Goal: Task Accomplishment & Management: Complete application form

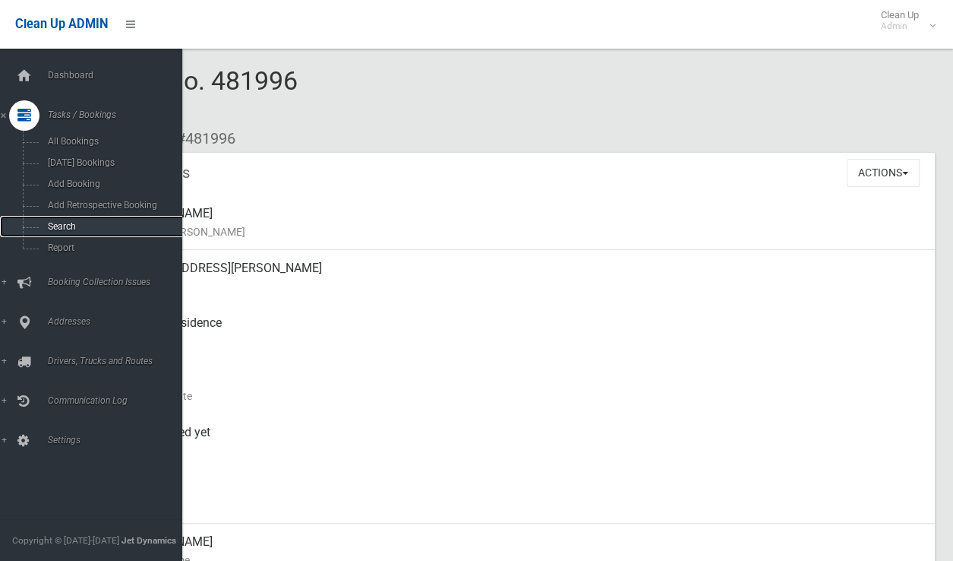
drag, startPoint x: 0, startPoint y: 0, endPoint x: 83, endPoint y: 231, distance: 245.3
click at [56, 223] on link "Search" at bounding box center [97, 226] width 194 height 21
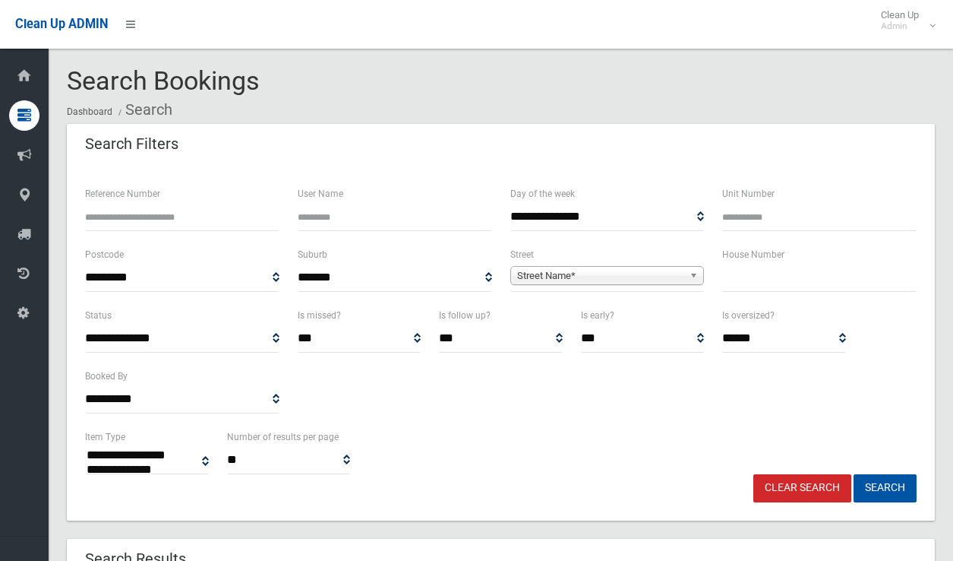
select select
click at [735, 283] on input "text" at bounding box center [819, 278] width 194 height 28
type input "**"
click at [653, 277] on span "Street Name*" at bounding box center [600, 276] width 167 height 18
click at [560, 280] on span "Street Name*" at bounding box center [600, 276] width 167 height 18
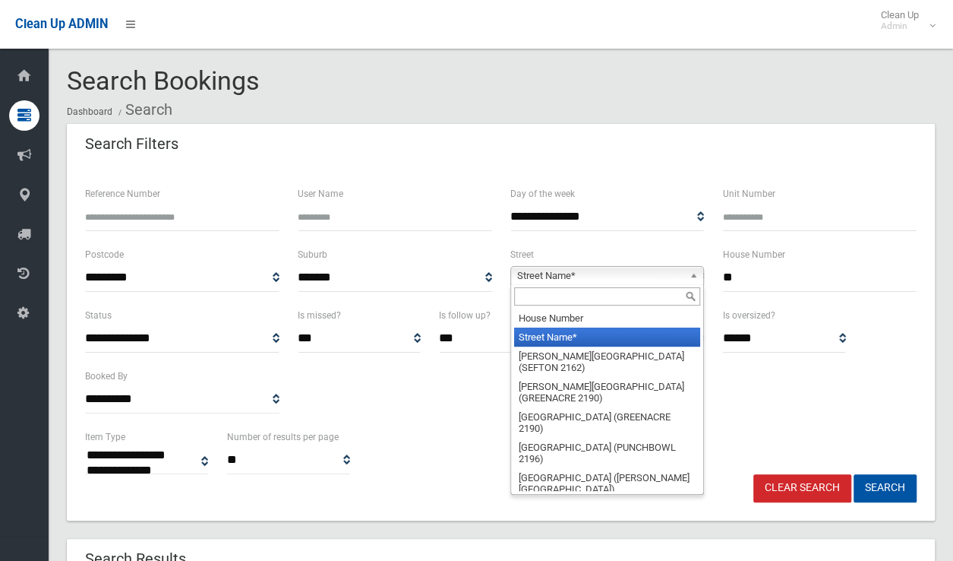
click at [556, 293] on input "text" at bounding box center [607, 296] width 187 height 18
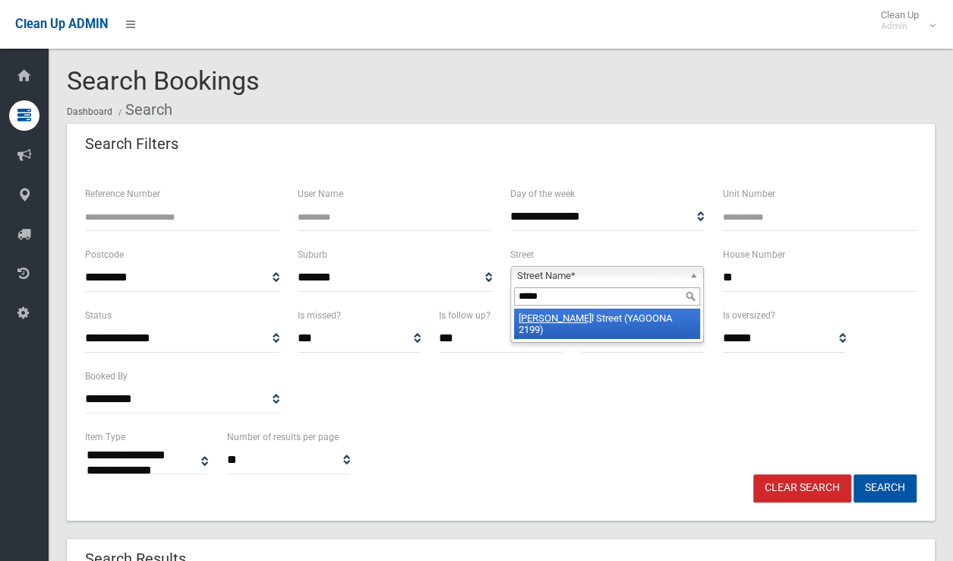
type input "*****"
click at [653, 315] on li "Powel l Street (YAGOONA 2199)" at bounding box center [607, 323] width 187 height 30
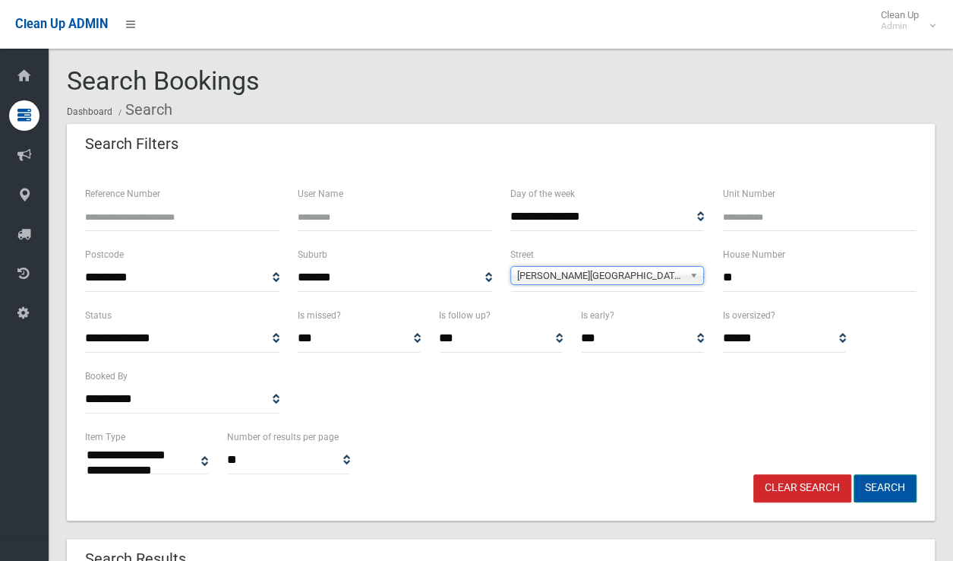
click at [881, 496] on button "Search" at bounding box center [885, 488] width 63 height 28
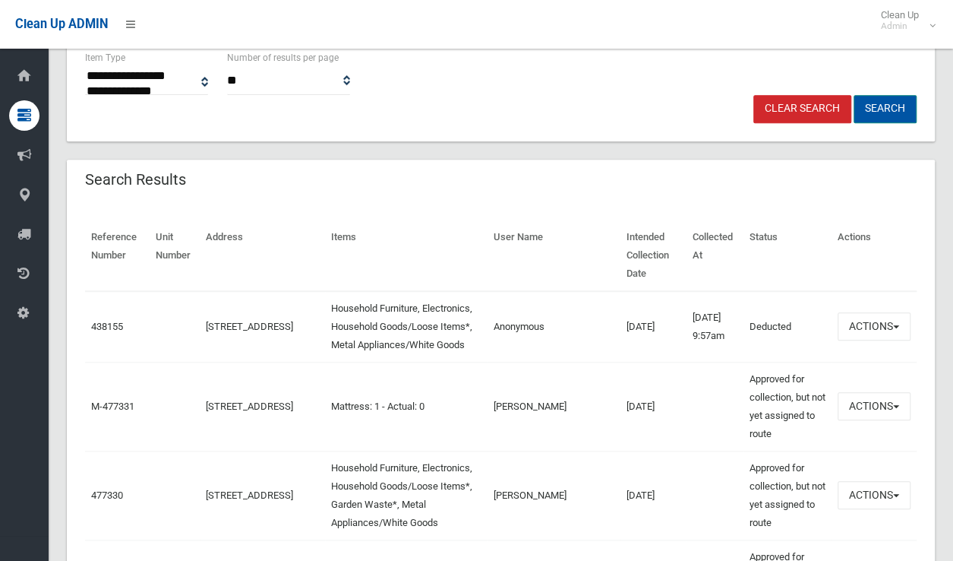
scroll to position [380, 0]
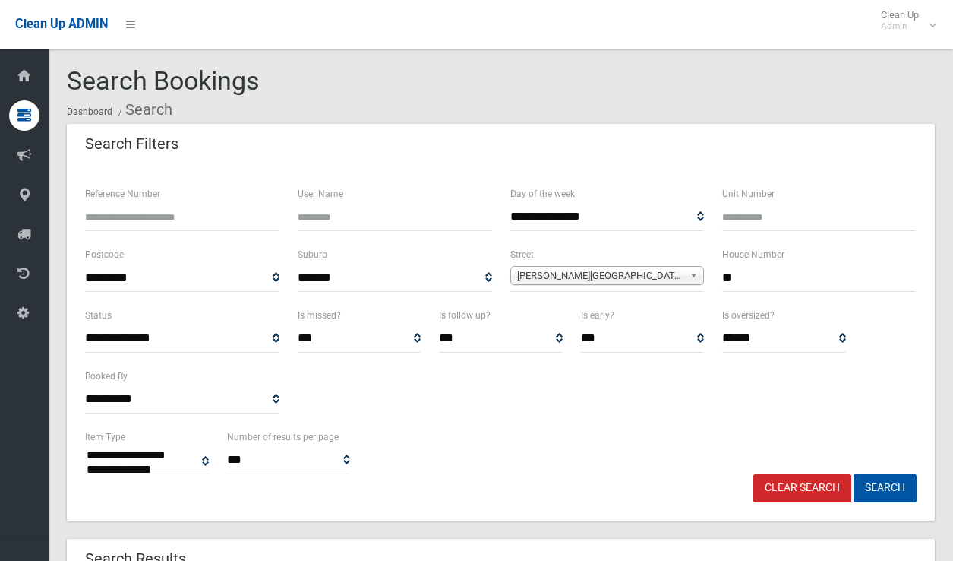
select select
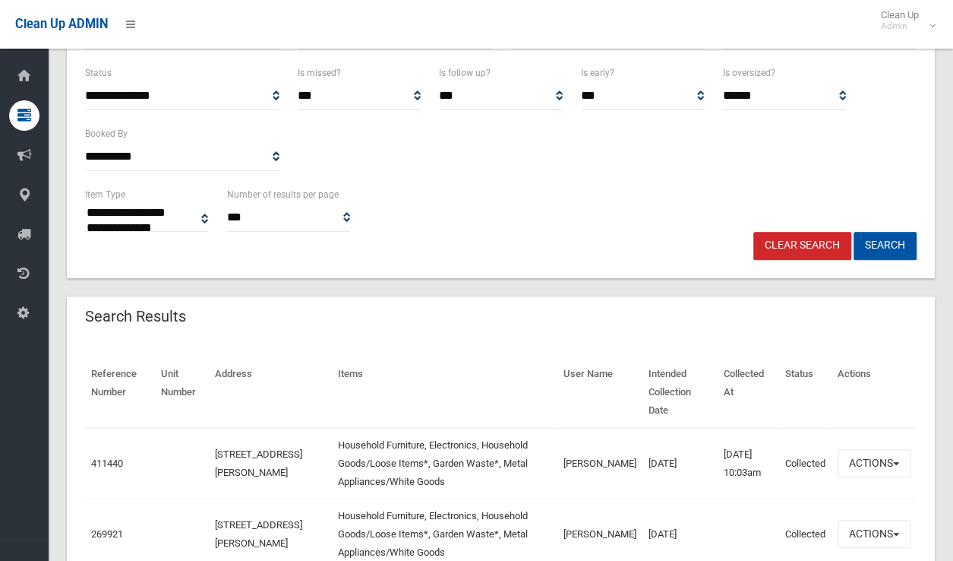
scroll to position [304, 0]
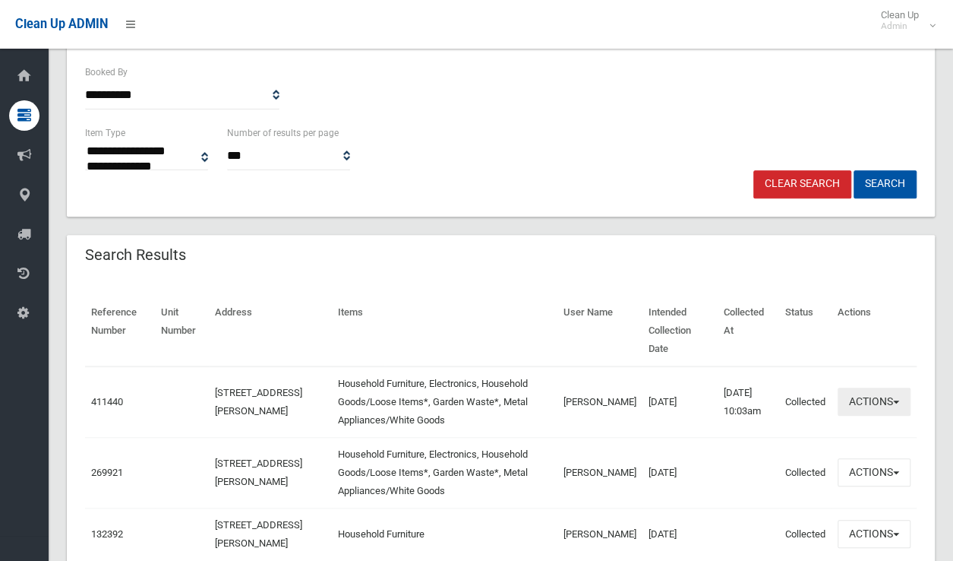
click at [881, 387] on button "Actions" at bounding box center [874, 401] width 73 height 28
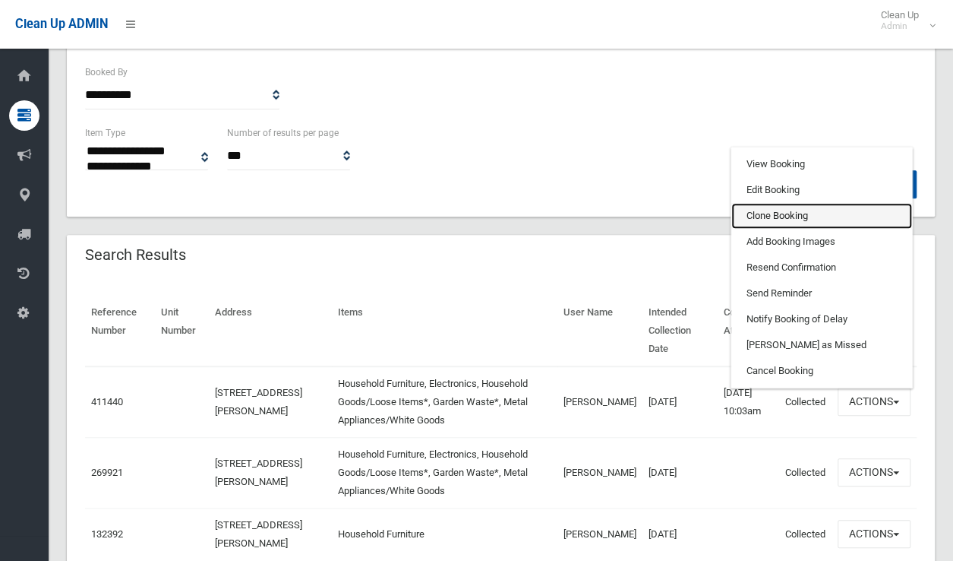
click at [776, 203] on link "Clone Booking" at bounding box center [822, 216] width 181 height 26
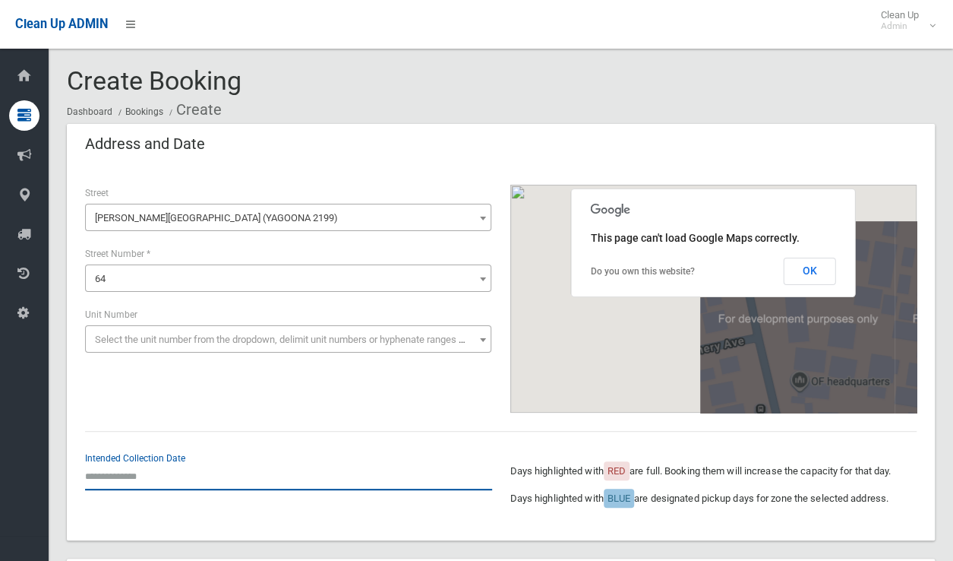
click at [129, 473] on input "text" at bounding box center [288, 476] width 407 height 28
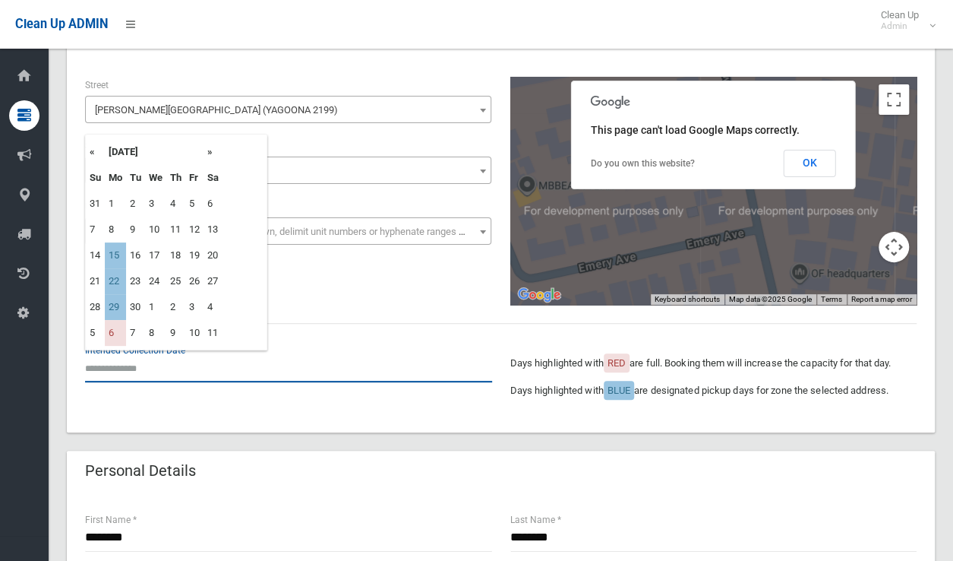
scroll to position [76, 0]
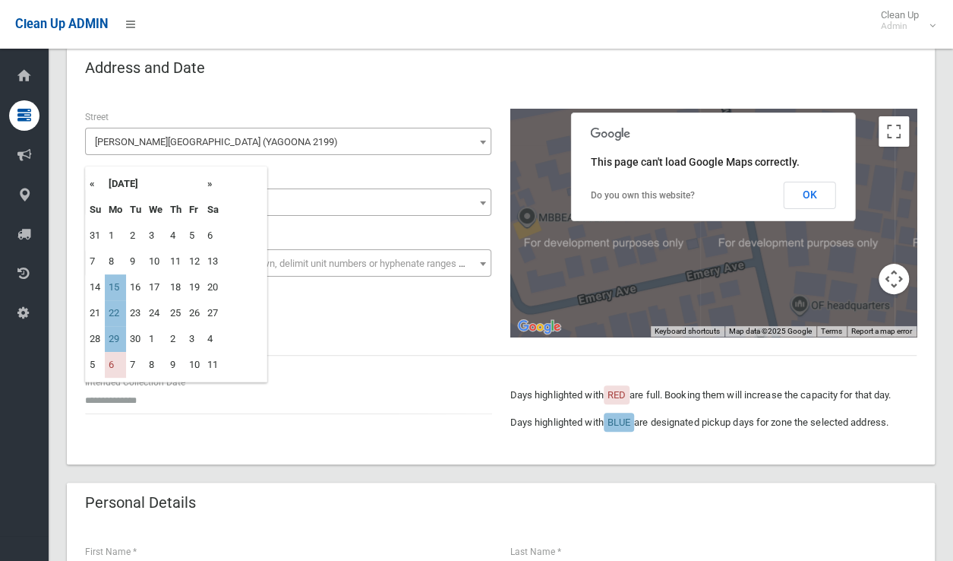
click at [210, 187] on th "»" at bounding box center [213, 184] width 19 height 26
click at [90, 182] on th "«" at bounding box center [95, 184] width 19 height 26
click at [212, 183] on th "»" at bounding box center [213, 184] width 19 height 26
click at [94, 188] on th "«" at bounding box center [95, 184] width 19 height 26
click at [121, 288] on td "15" at bounding box center [115, 287] width 21 height 26
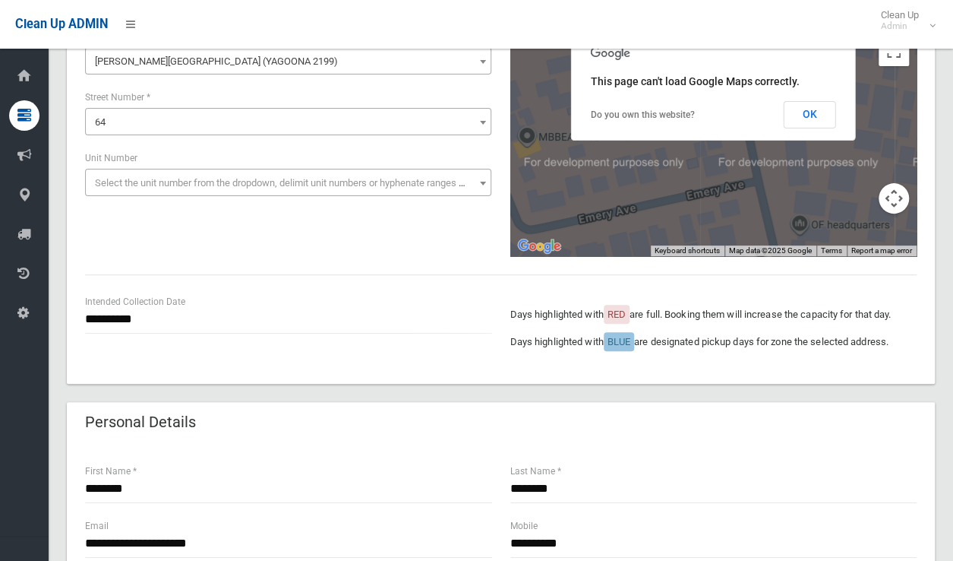
scroll to position [152, 0]
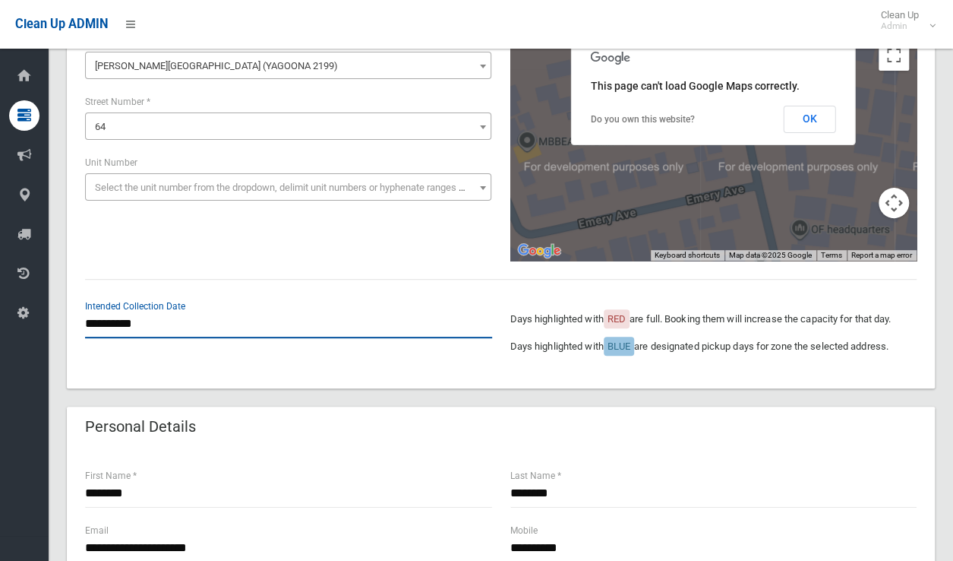
click at [140, 324] on input "**********" at bounding box center [288, 324] width 407 height 28
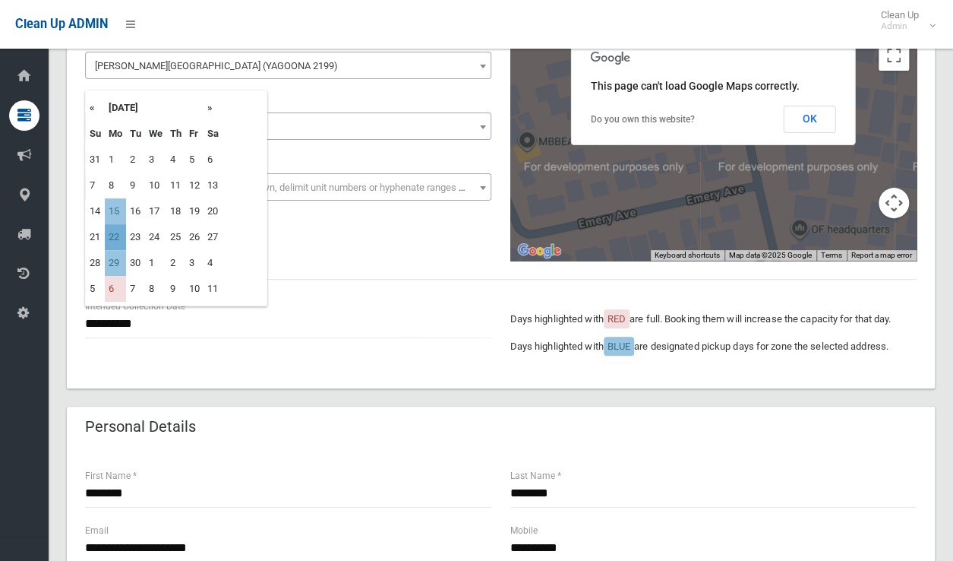
click at [106, 233] on td "22" at bounding box center [115, 237] width 21 height 26
type input "**********"
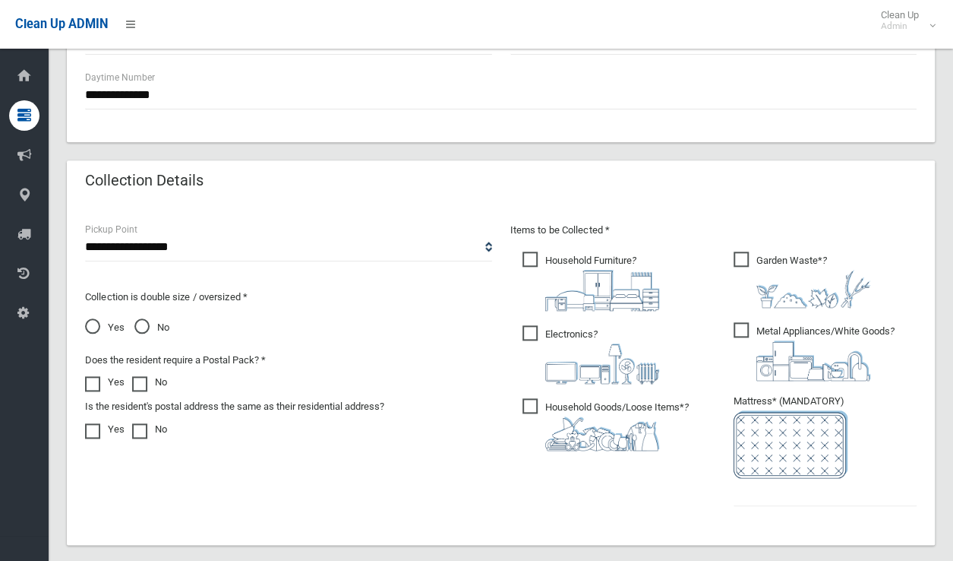
scroll to position [684, 0]
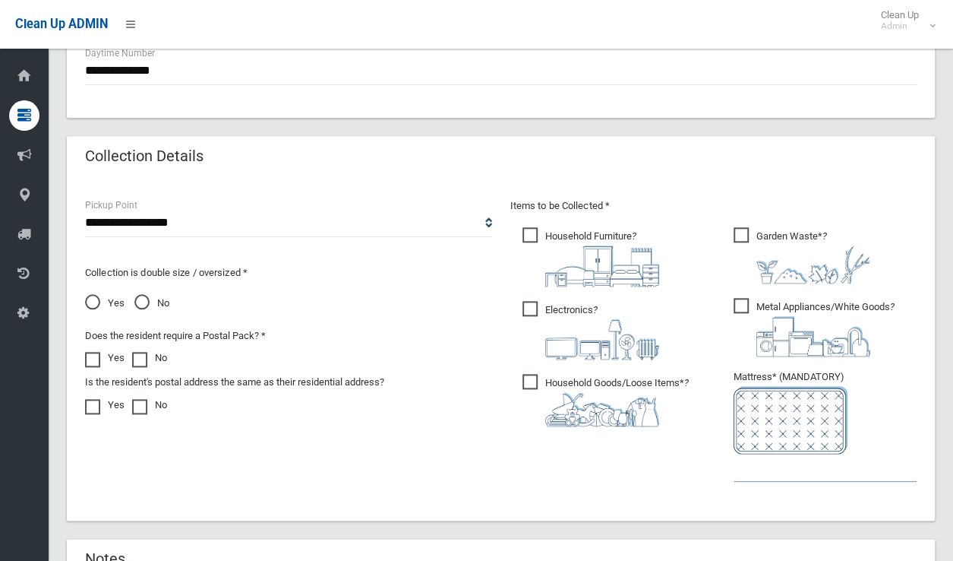
click at [792, 475] on input "text" at bounding box center [825, 468] width 183 height 28
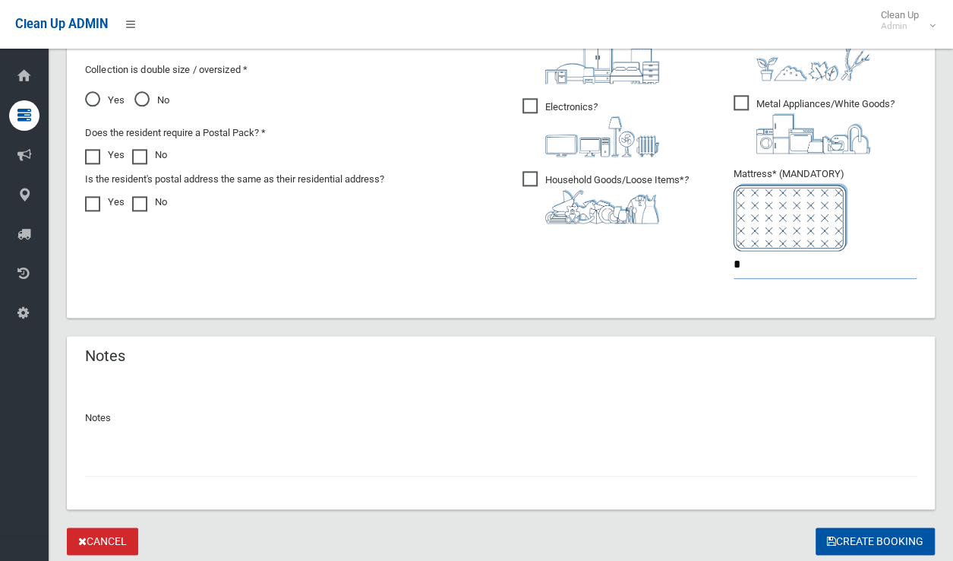
scroll to position [934, 0]
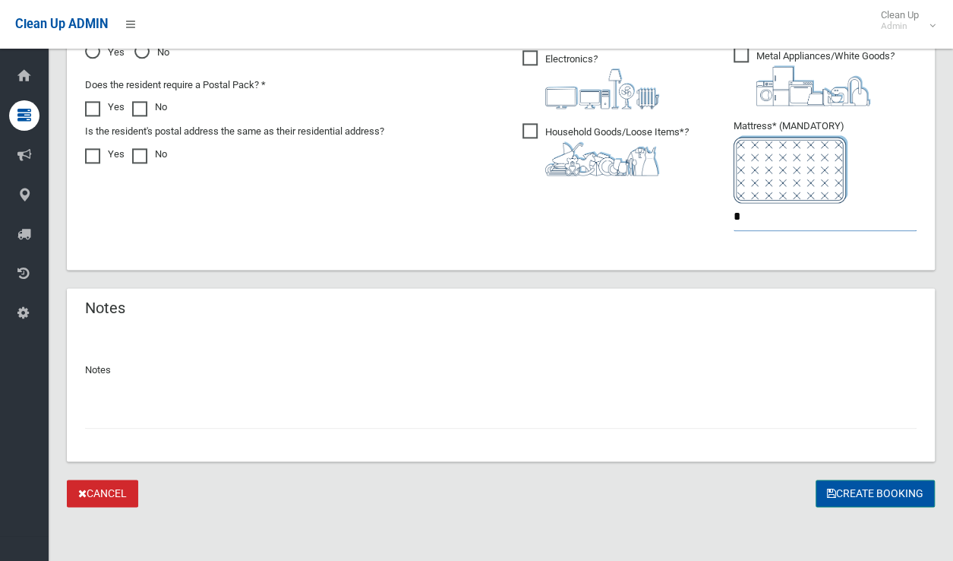
type input "*"
click at [867, 492] on button "Create Booking" at bounding box center [875, 493] width 119 height 28
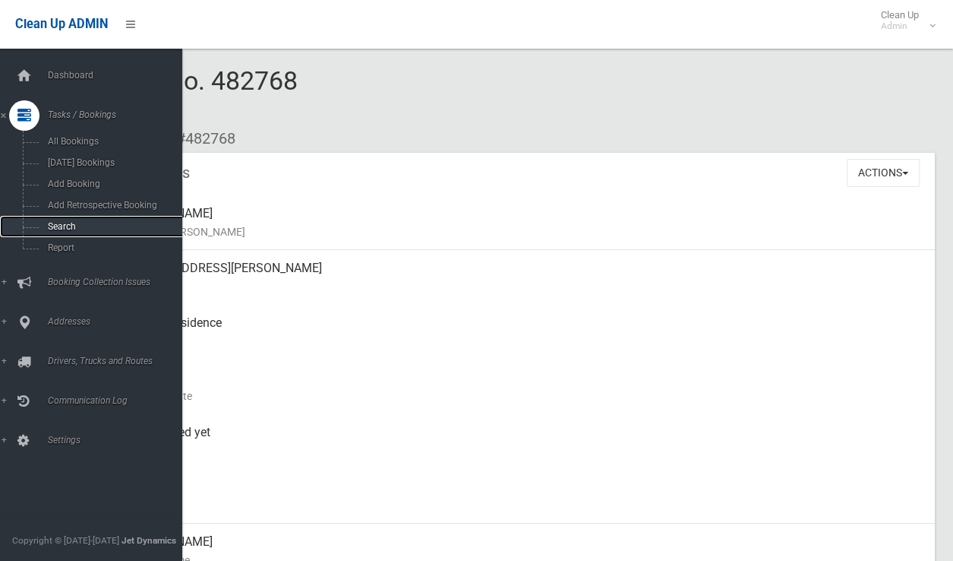
click at [61, 229] on span "Search" at bounding box center [112, 226] width 138 height 11
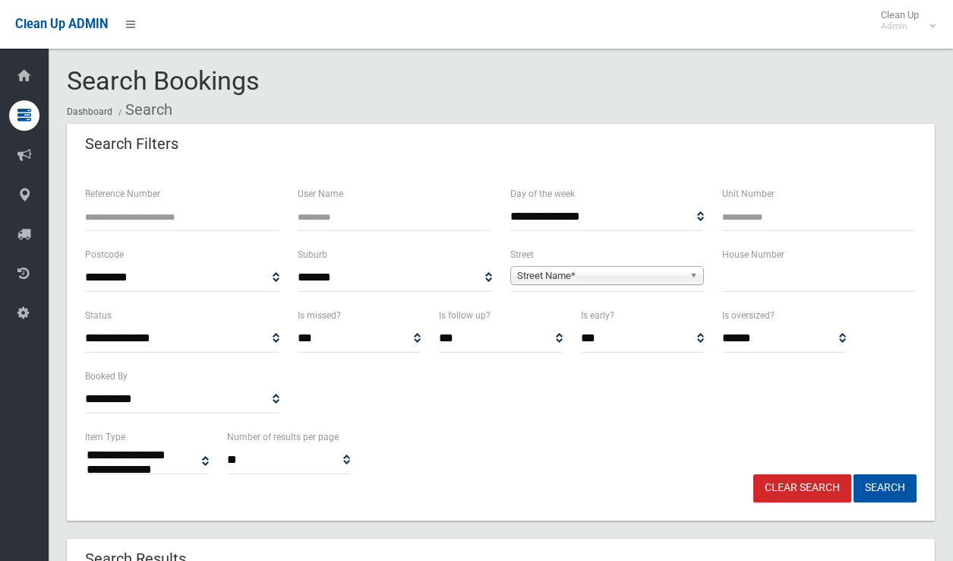
select select
click at [812, 285] on input "text" at bounding box center [819, 278] width 194 height 28
type input "*"
click at [559, 271] on span "Street Name*" at bounding box center [600, 276] width 167 height 18
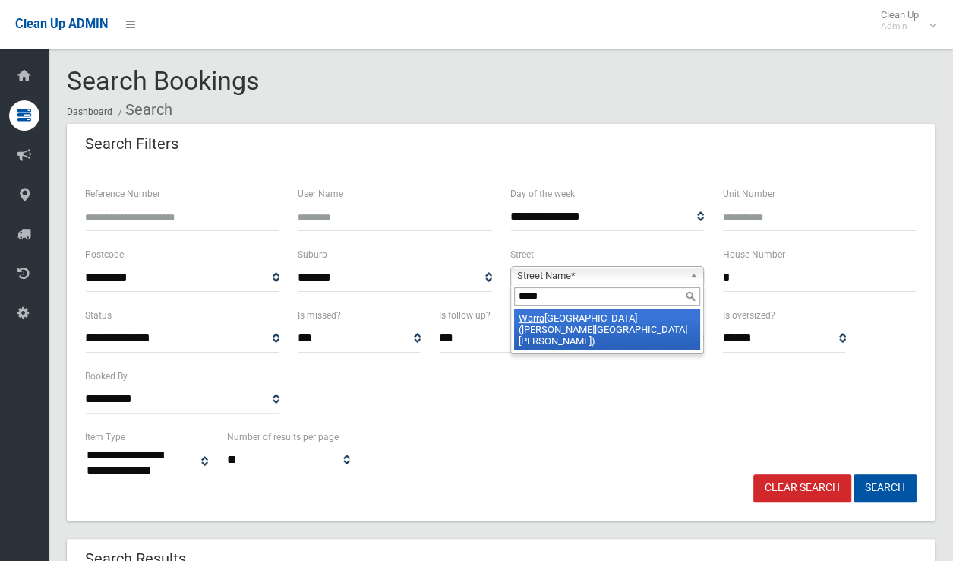
click at [530, 296] on input "*****" at bounding box center [607, 296] width 187 height 18
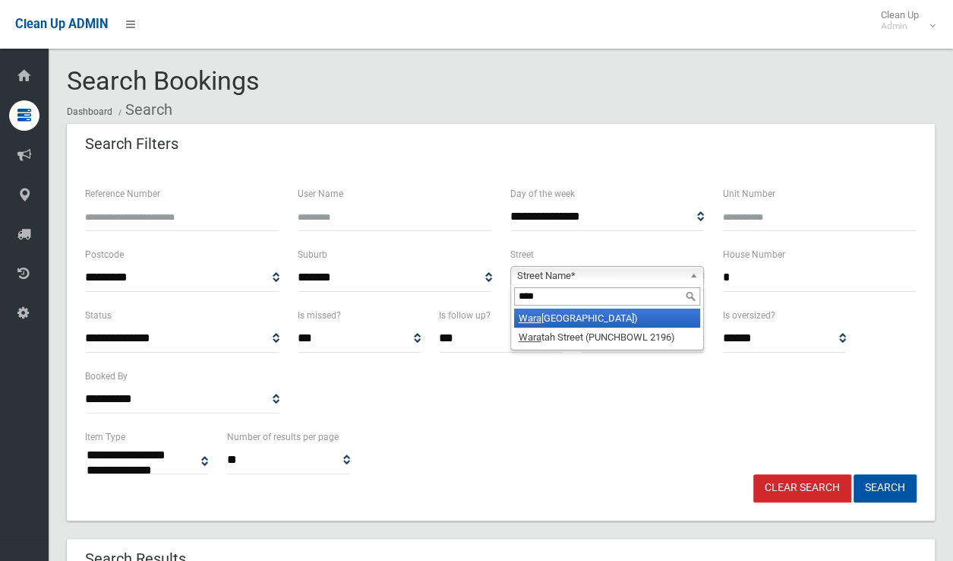
type input "****"
click at [564, 315] on li "Wara tah Street (CANTERBURY 2193)" at bounding box center [607, 317] width 187 height 19
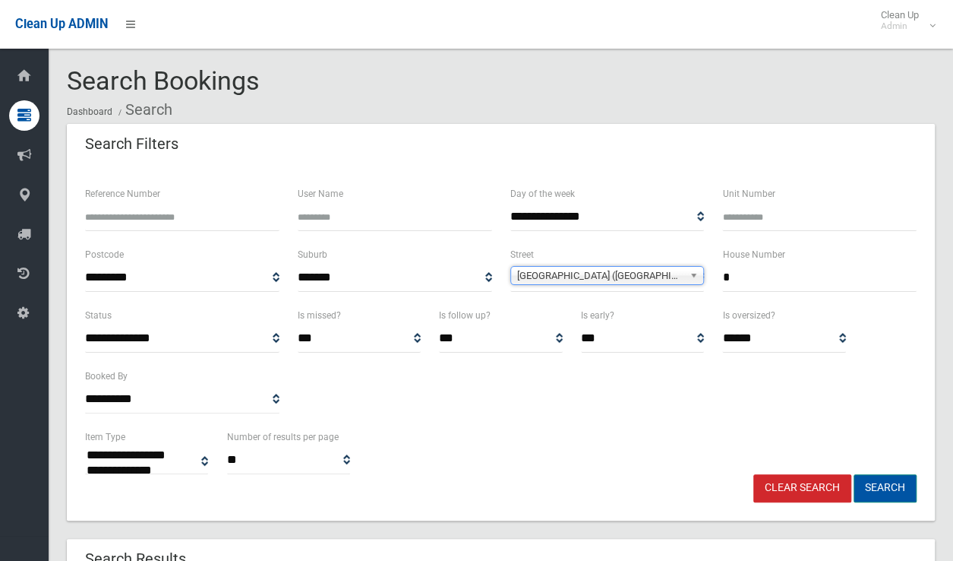
drag, startPoint x: 873, startPoint y: 486, endPoint x: 647, endPoint y: 297, distance: 294.4
click at [872, 485] on button "Search" at bounding box center [885, 488] width 63 height 28
select select
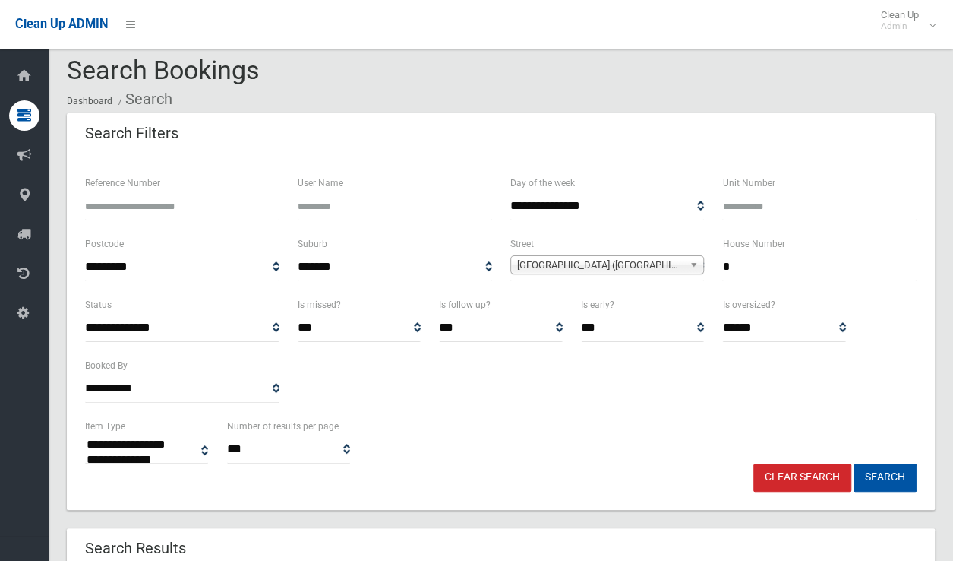
scroll to position [6, 0]
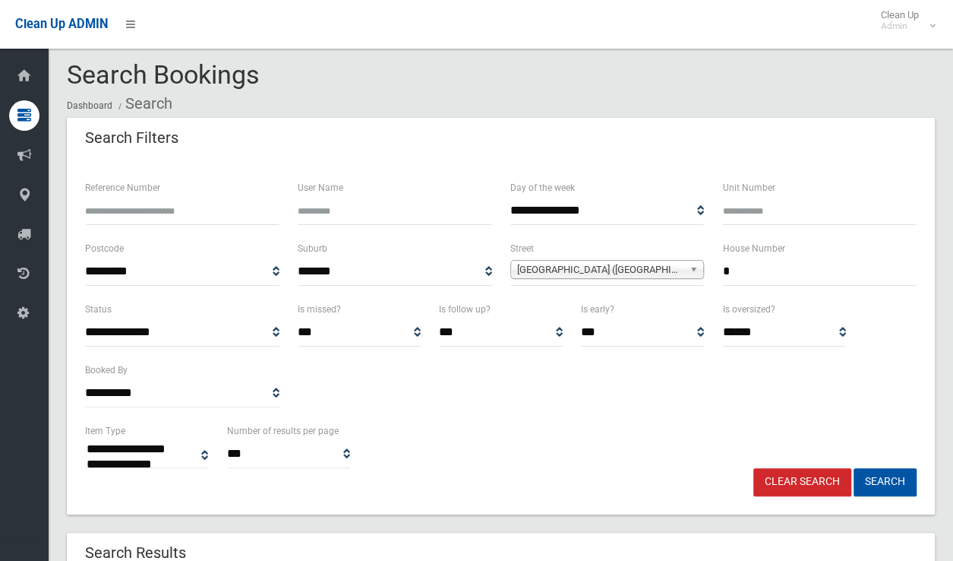
drag, startPoint x: 779, startPoint y: 274, endPoint x: 432, endPoint y: 226, distance: 350.5
click at [503, 236] on form "**********" at bounding box center [501, 338] width 832 height 318
type input "*"
click at [597, 264] on span "Waratah Street (CANTERBURY 2193)" at bounding box center [600, 270] width 167 height 18
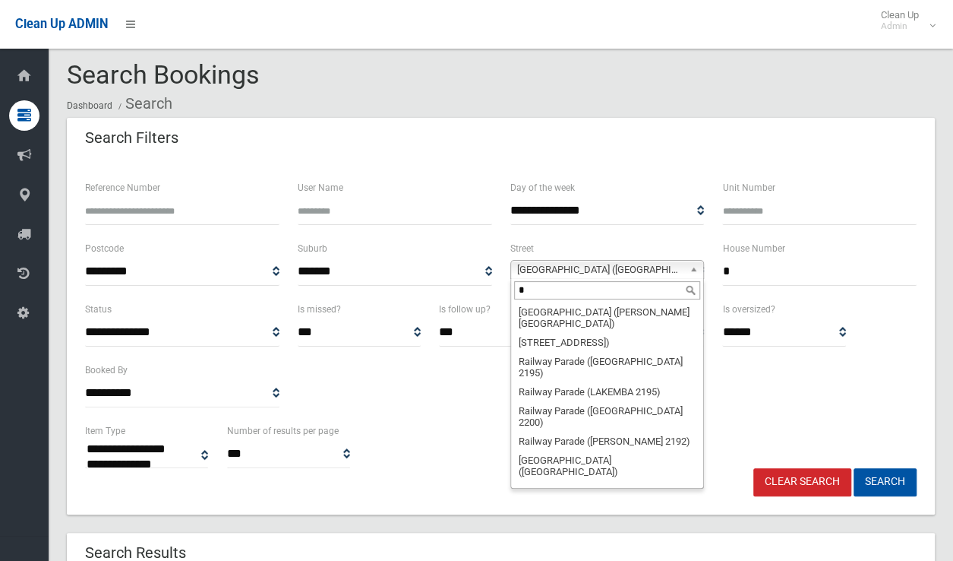
scroll to position [0, 0]
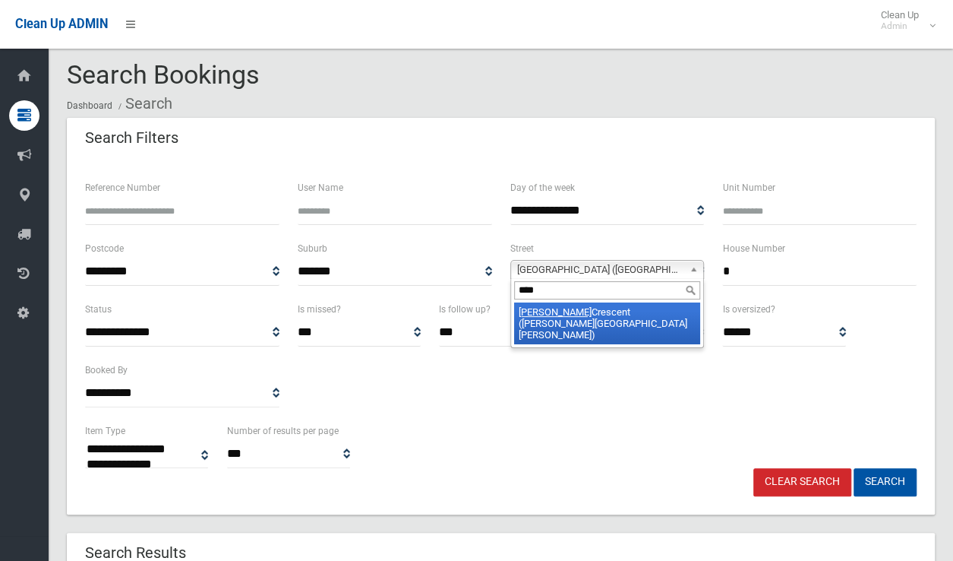
type input "****"
click at [615, 314] on li "Elke Crescent (CHESTER HILL 2162)" at bounding box center [607, 323] width 187 height 42
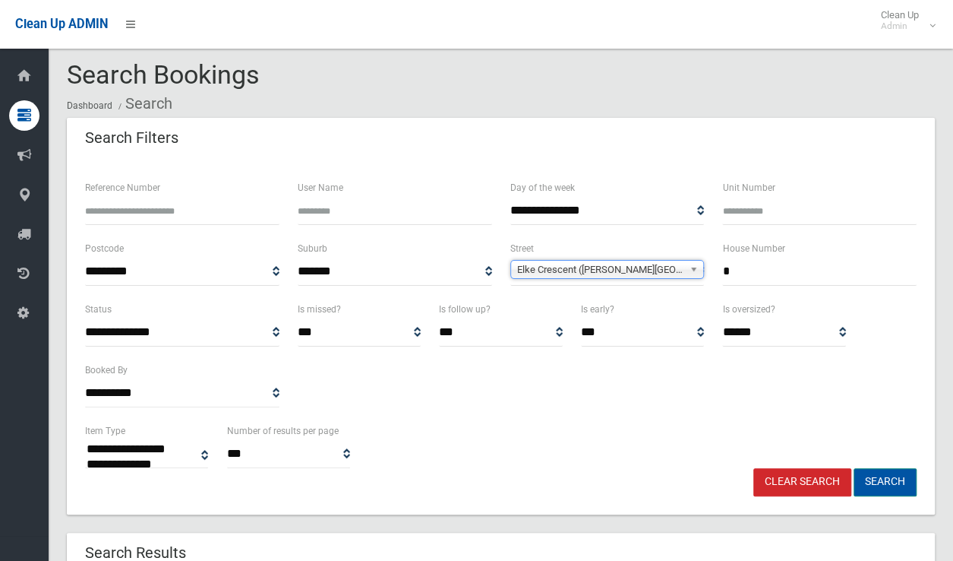
click at [869, 475] on button "Search" at bounding box center [885, 482] width 63 height 28
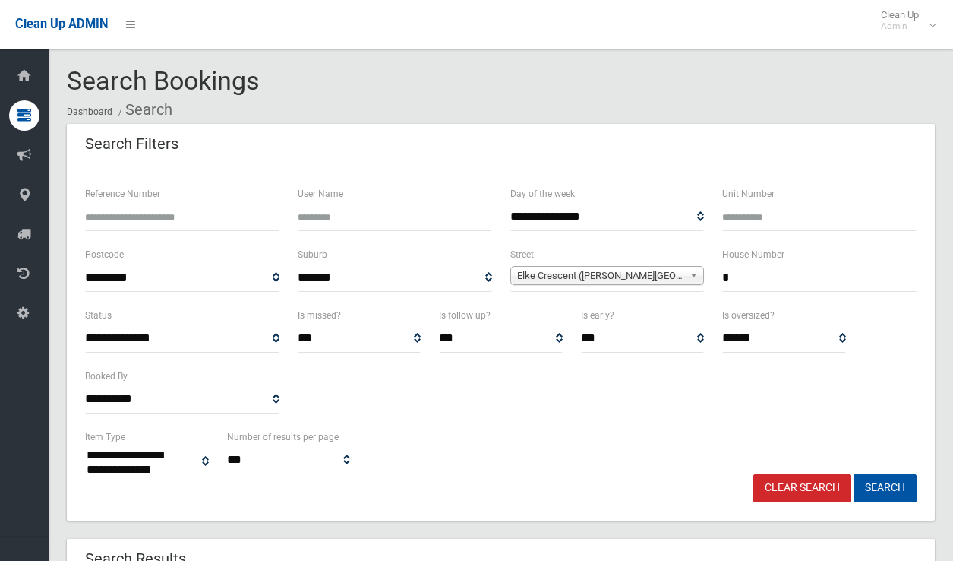
select select
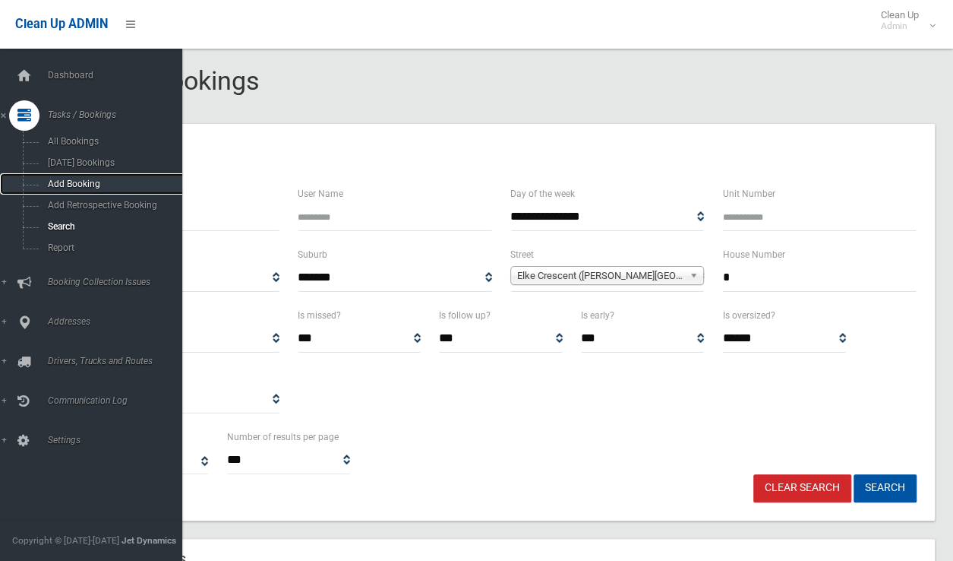
click at [76, 187] on span "Add Booking" at bounding box center [112, 184] width 138 height 11
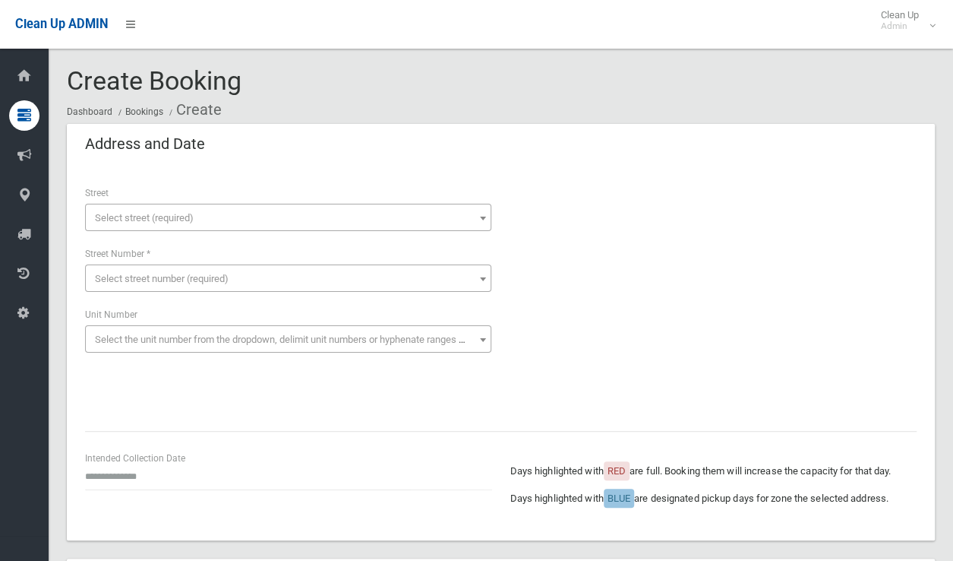
click at [177, 218] on span "Select street (required)" at bounding box center [144, 217] width 99 height 11
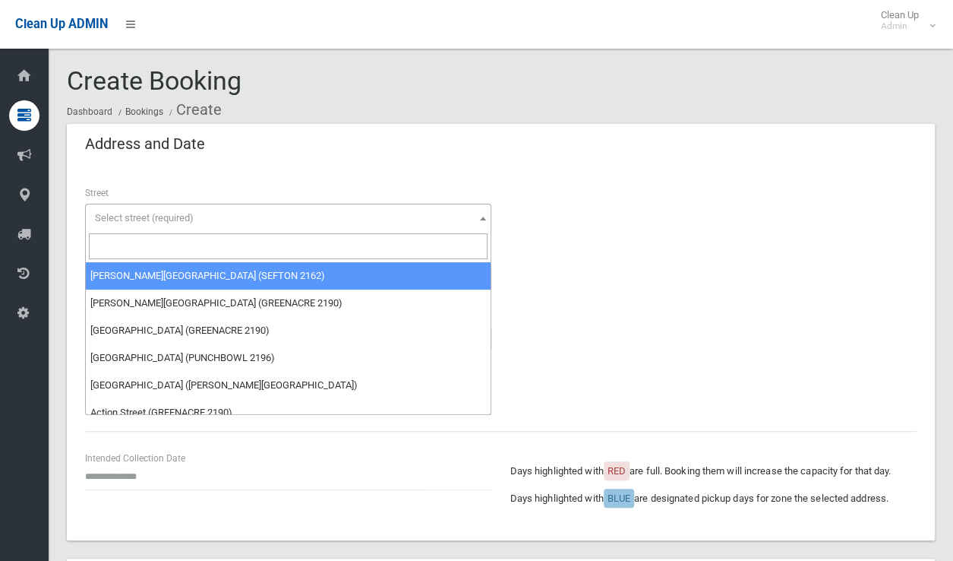
click at [171, 248] on input "search" at bounding box center [288, 246] width 399 height 26
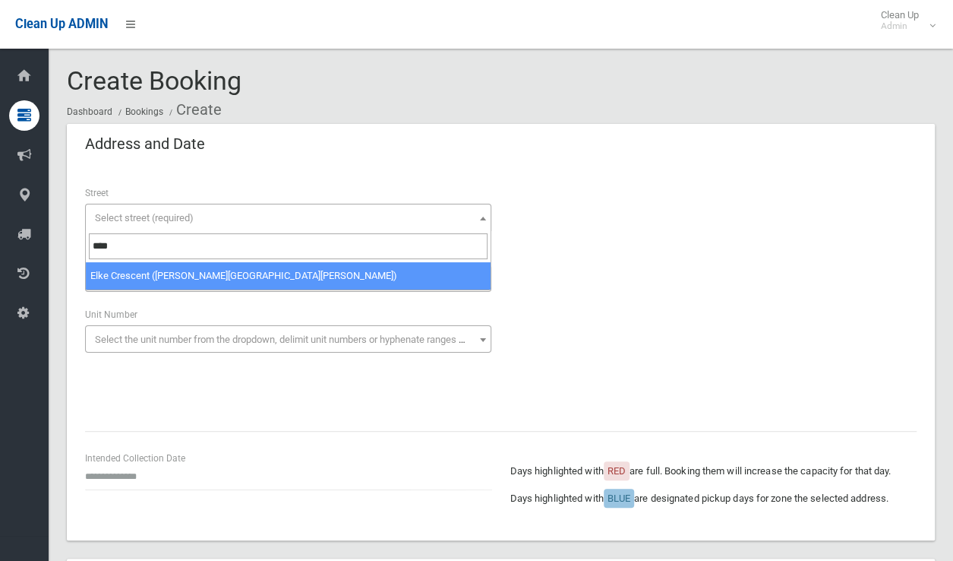
type input "****"
select select "****"
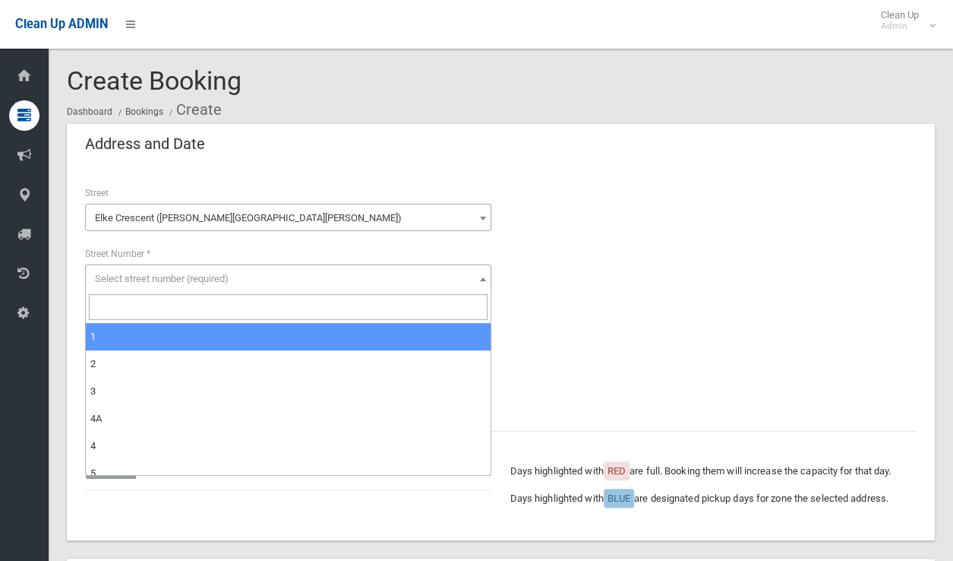
click at [156, 268] on span "Select street number (required)" at bounding box center [288, 278] width 399 height 21
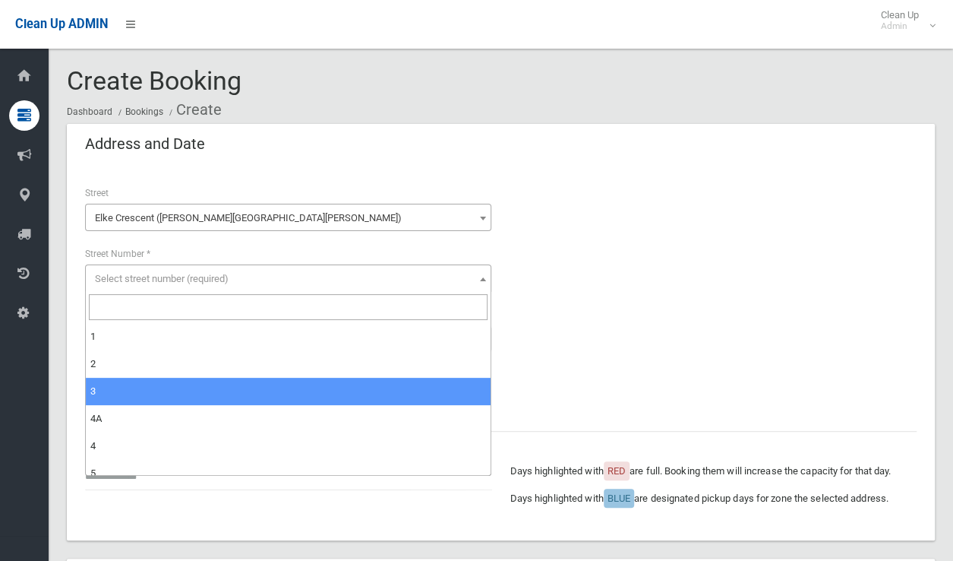
scroll to position [76, 0]
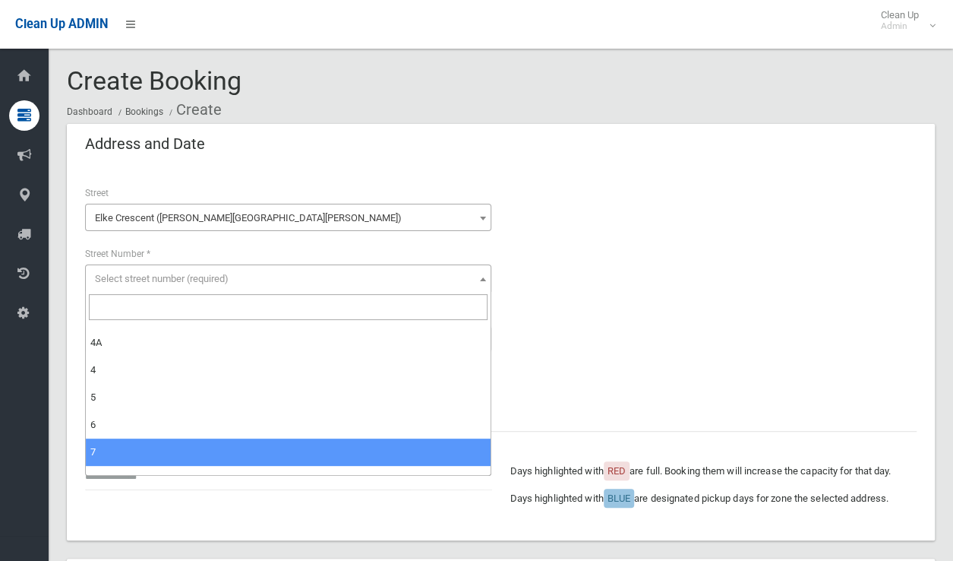
select select "*"
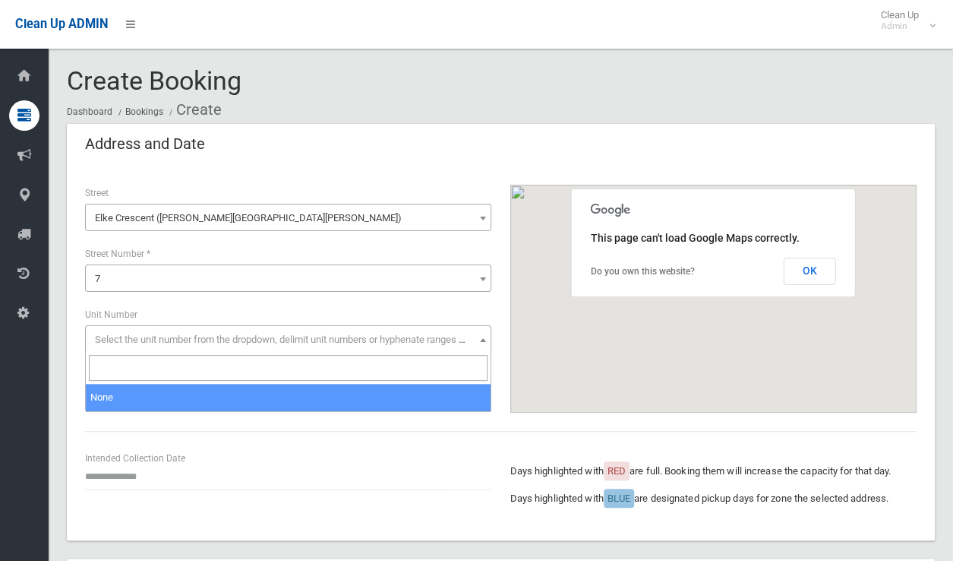
click at [119, 342] on span "Select the unit number from the dropdown, delimit unit numbers or hyphenate ran…" at bounding box center [307, 339] width 425 height 11
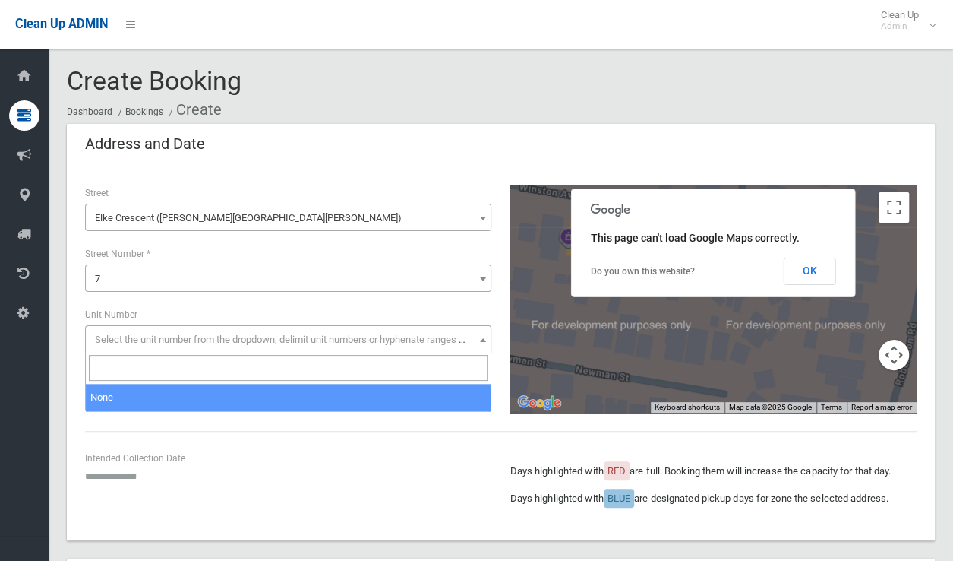
select select "*"
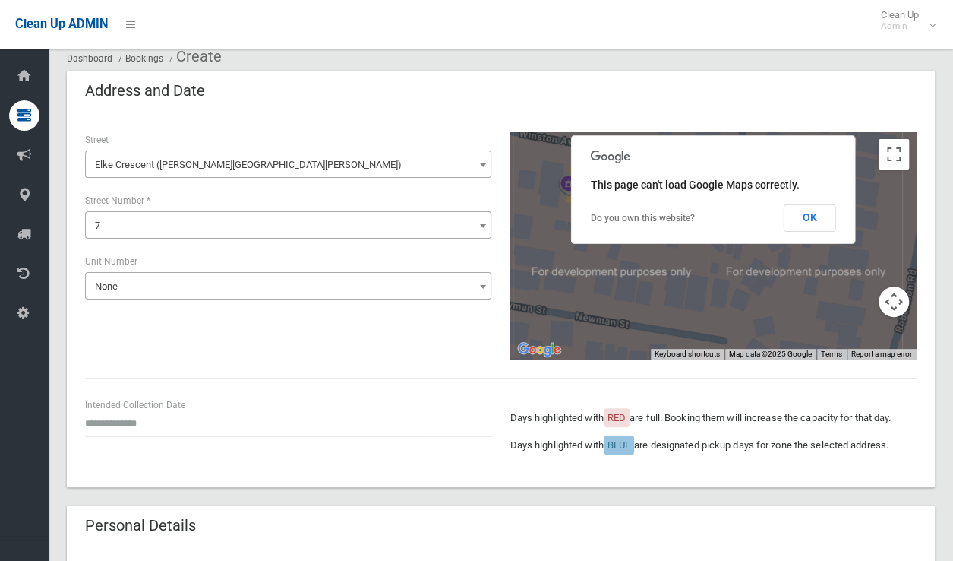
scroll to position [0, 0]
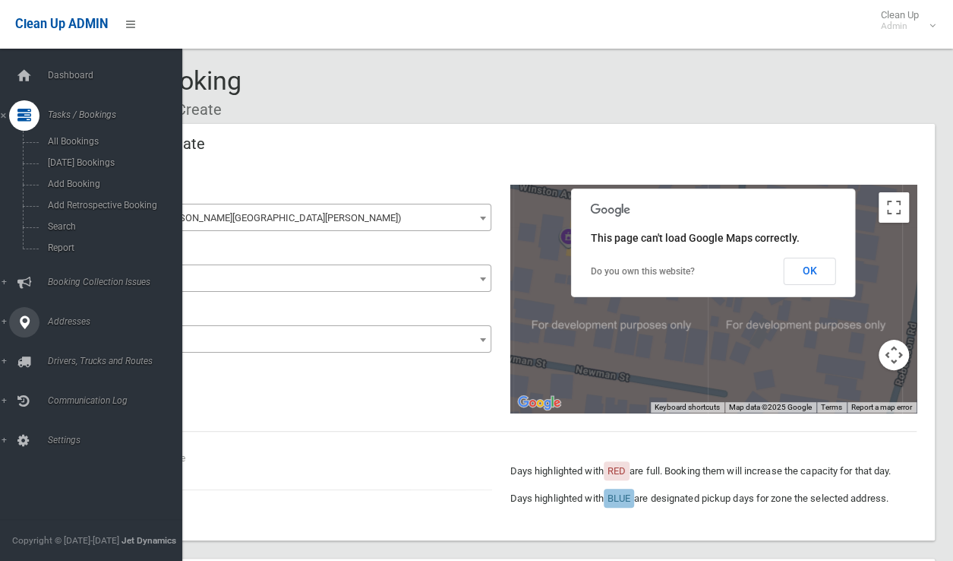
click at [74, 321] on span "Addresses" at bounding box center [118, 321] width 150 height 11
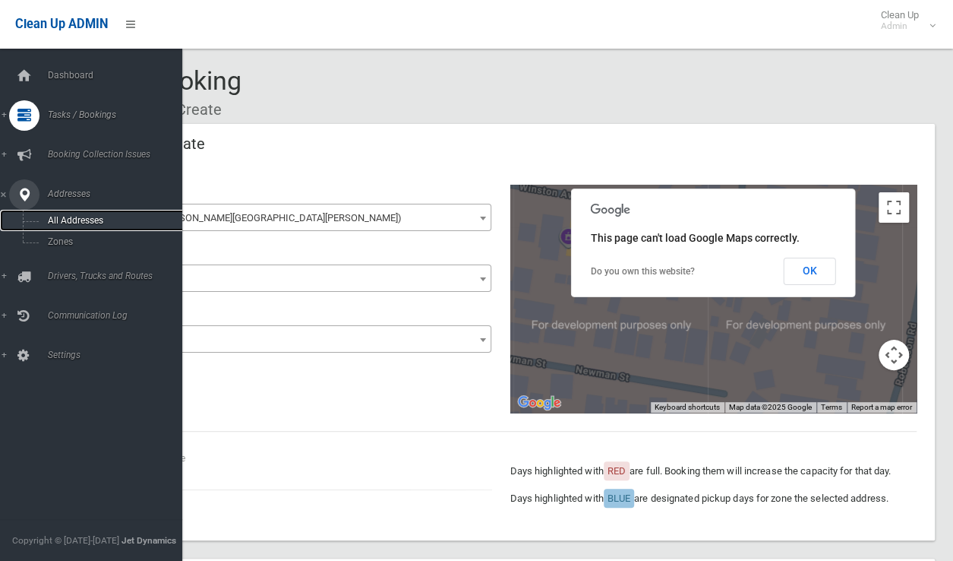
click at [71, 223] on span "All Addresses" at bounding box center [112, 220] width 138 height 11
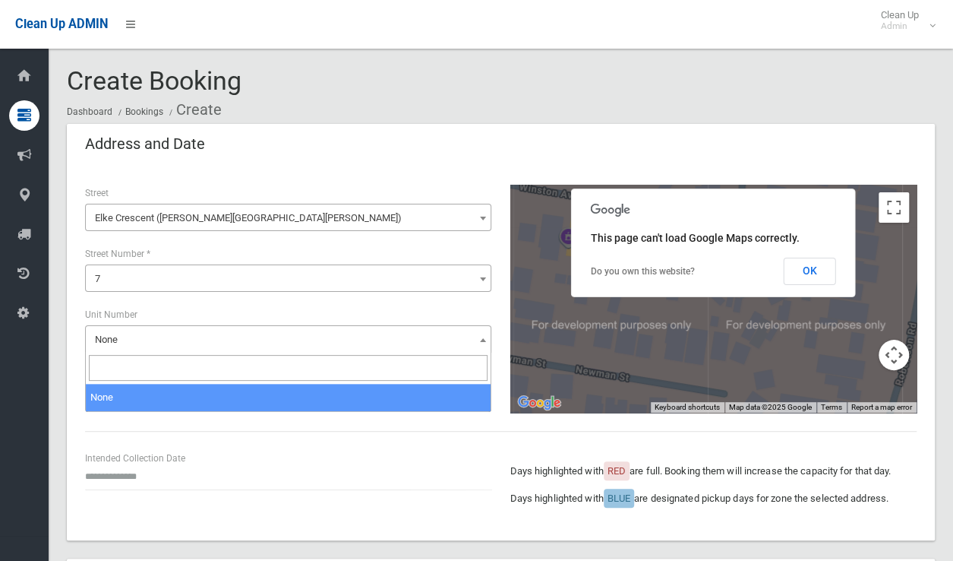
click at [140, 338] on span "None" at bounding box center [288, 339] width 399 height 21
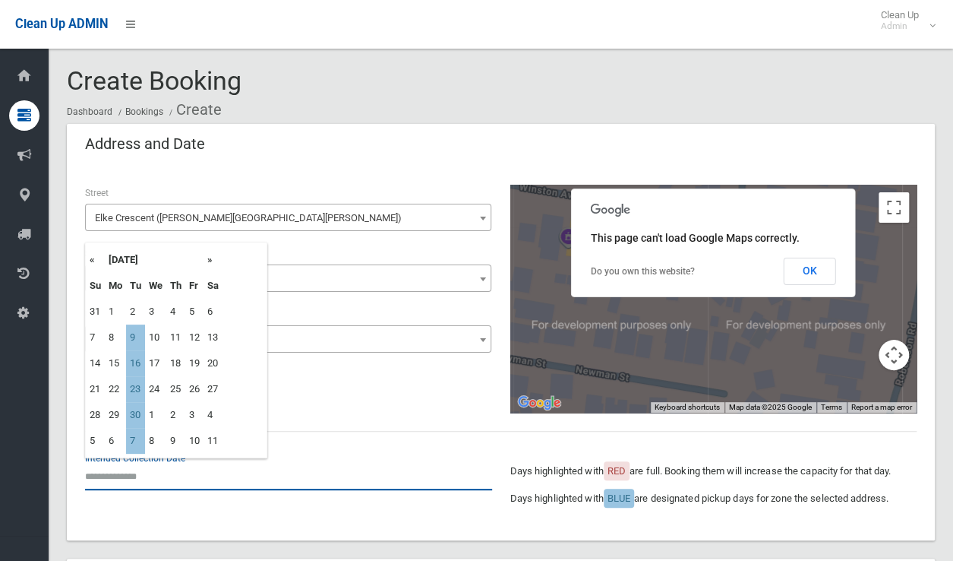
click at [231, 471] on input "text" at bounding box center [288, 476] width 407 height 28
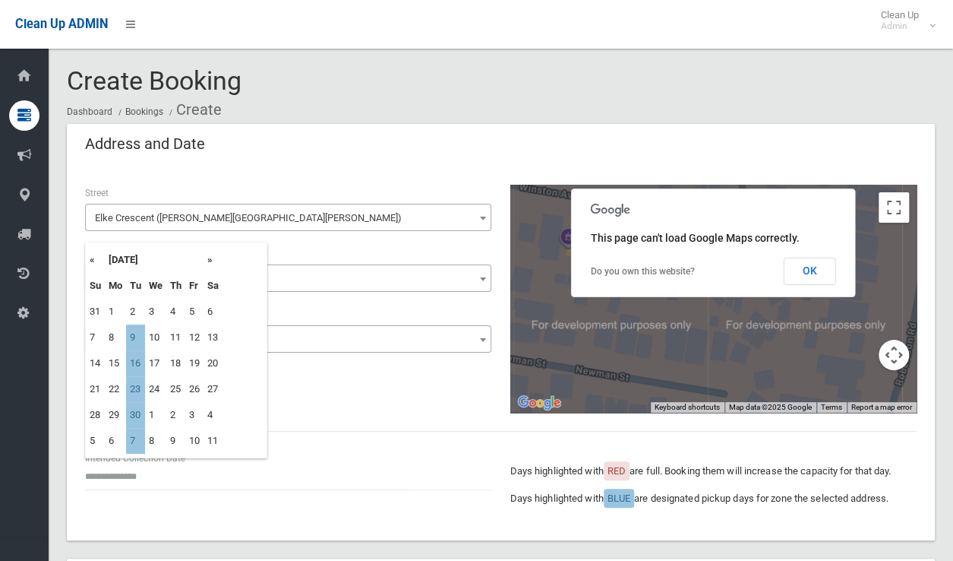
click at [211, 258] on th "»" at bounding box center [213, 260] width 19 height 26
click at [214, 264] on th "»" at bounding box center [213, 260] width 19 height 26
click at [365, 435] on div "**********" at bounding box center [501, 353] width 868 height 374
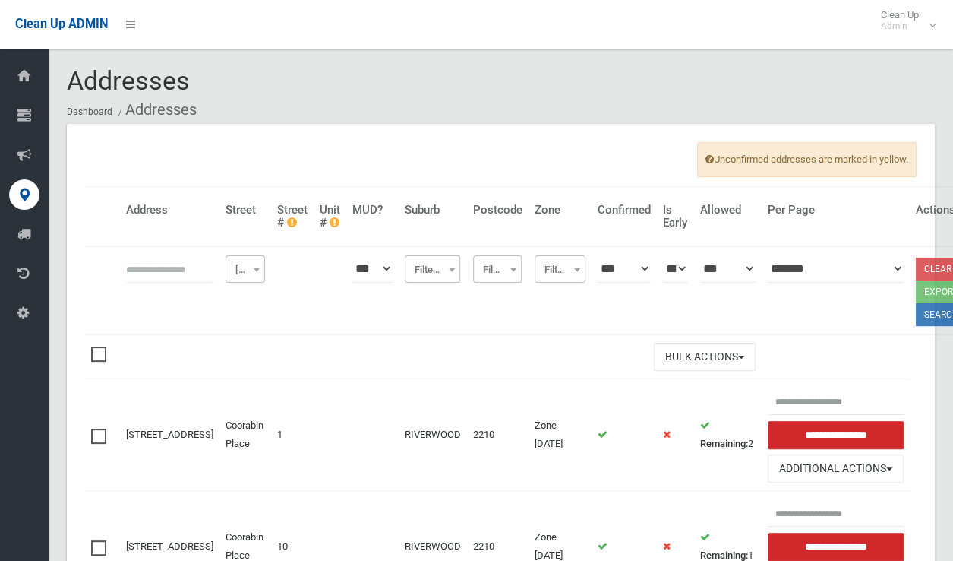
drag, startPoint x: 131, startPoint y: 267, endPoint x: 136, endPoint y: 277, distance: 11.2
click at [131, 267] on input "text" at bounding box center [169, 268] width 87 height 28
type input "*"
click at [229, 271] on span "[GEOGRAPHIC_DATA]" at bounding box center [245, 269] width 32 height 21
click at [213, 297] on input "search" at bounding box center [214, 299] width 32 height 26
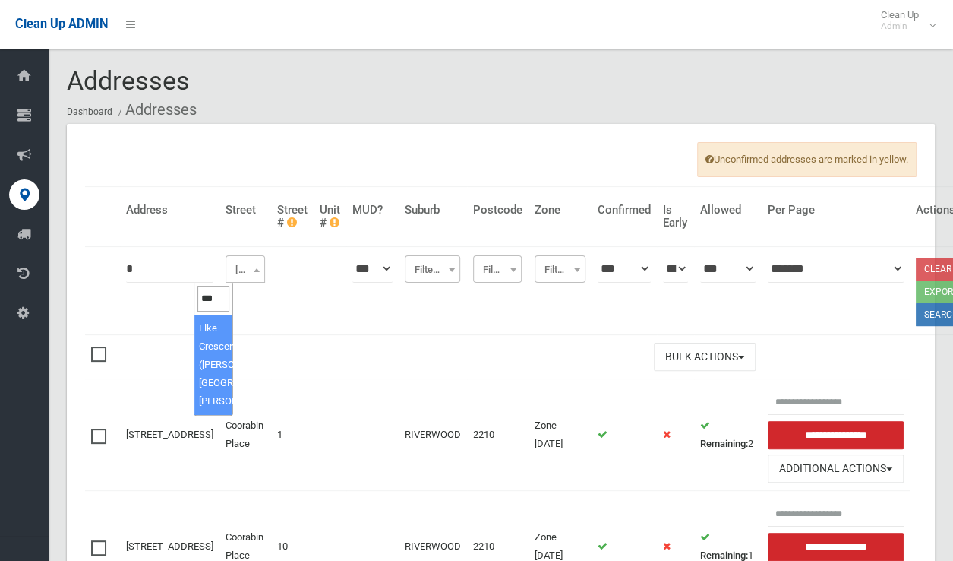
type input "****"
select select "****"
click at [229, 269] on span "Elke Crescent ([PERSON_NAME][GEOGRAPHIC_DATA][PERSON_NAME])" at bounding box center [245, 269] width 32 height 21
click at [212, 297] on input "search" at bounding box center [214, 299] width 32 height 26
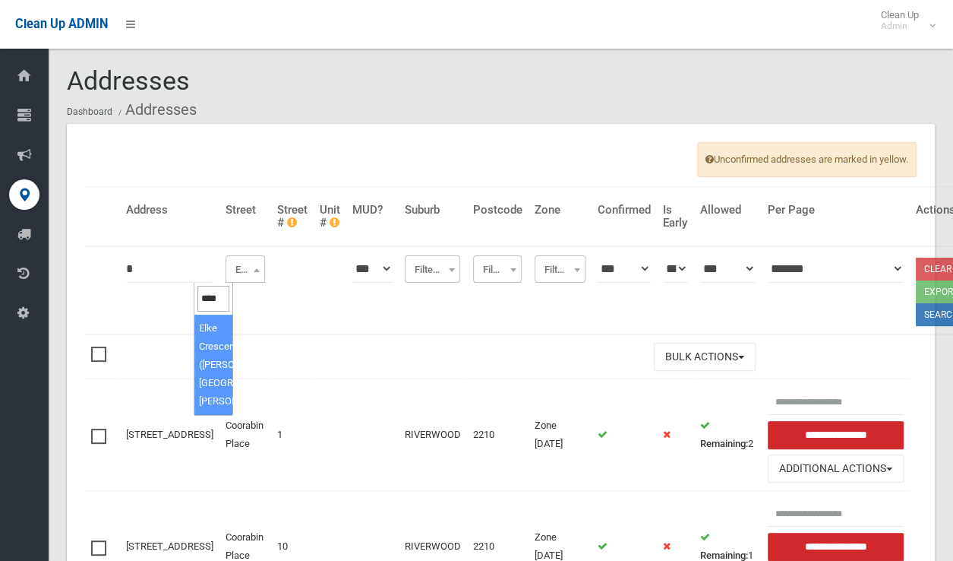
scroll to position [0, 0]
type input "****"
click at [916, 309] on button "Search" at bounding box center [942, 314] width 52 height 23
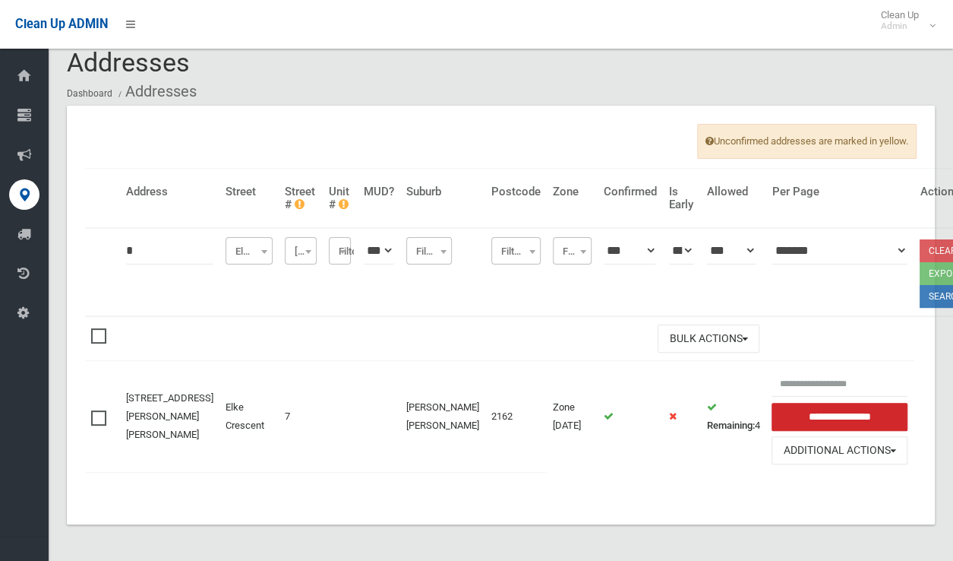
scroll to position [18, 0]
